Goal: Task Accomplishment & Management: Use online tool/utility

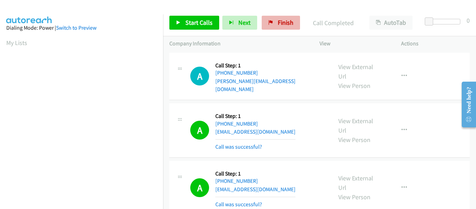
scroll to position [182, 0]
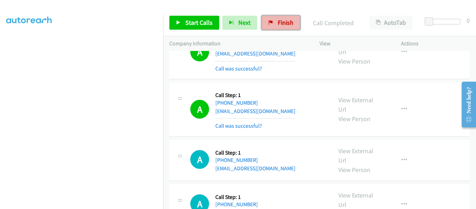
click at [278, 21] on span "Finish" at bounding box center [286, 22] width 16 height 8
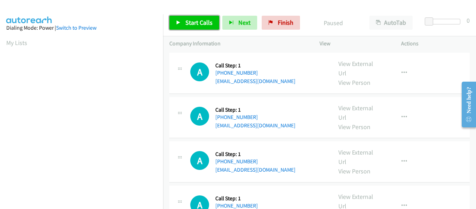
click at [181, 21] on link "Start Calls" at bounding box center [194, 23] width 50 height 14
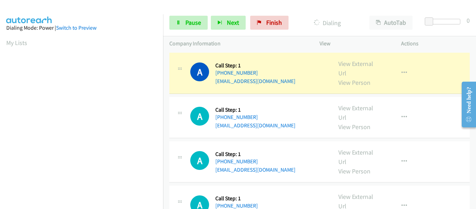
scroll to position [182, 0]
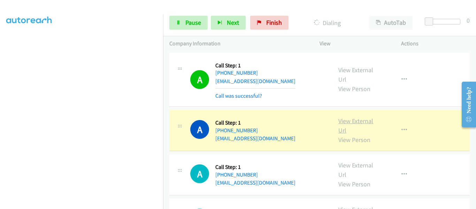
click at [351, 119] on link "View External Url" at bounding box center [355, 125] width 35 height 17
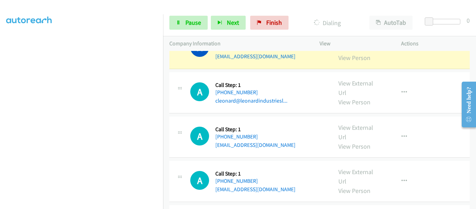
scroll to position [104, 0]
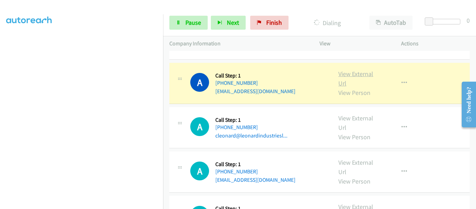
click at [351, 77] on link "View External Url" at bounding box center [355, 78] width 35 height 17
click at [363, 73] on link "View External Url" at bounding box center [355, 78] width 35 height 17
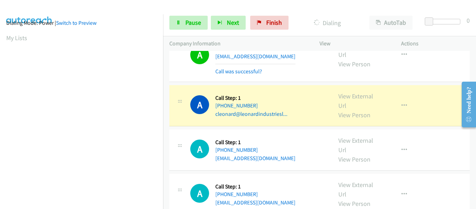
scroll to position [182, 0]
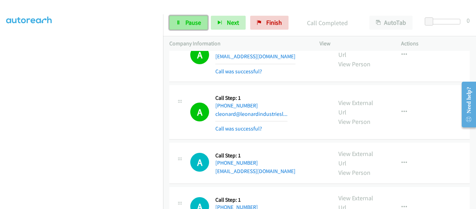
click at [183, 23] on link "Pause" at bounding box center [188, 23] width 38 height 14
